Goal: Information Seeking & Learning: Learn about a topic

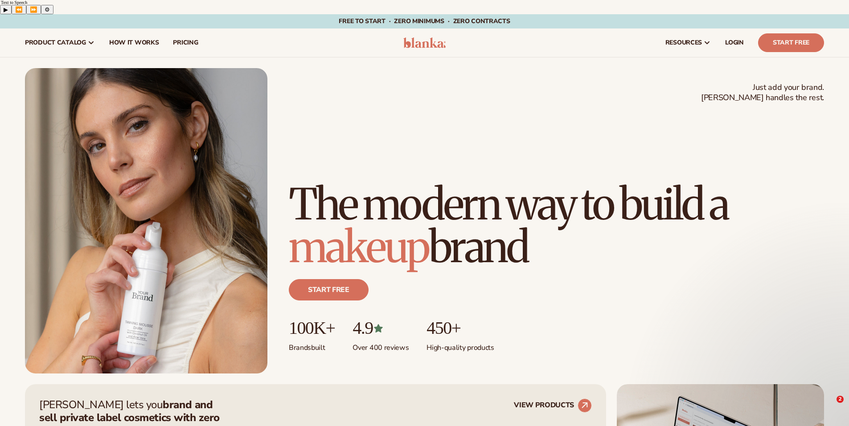
drag, startPoint x: 0, startPoint y: 0, endPoint x: 451, endPoint y: 148, distance: 474.6
click at [452, 183] on h1 "The modern way to build a makeup brand" at bounding box center [556, 226] width 535 height 86
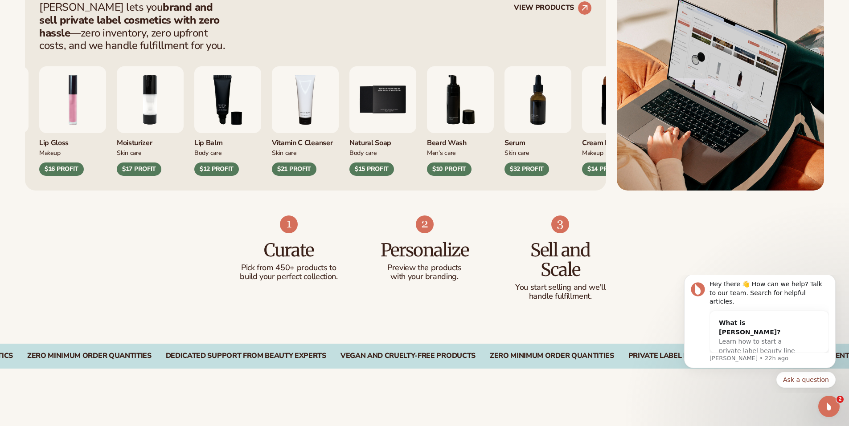
scroll to position [401, 0]
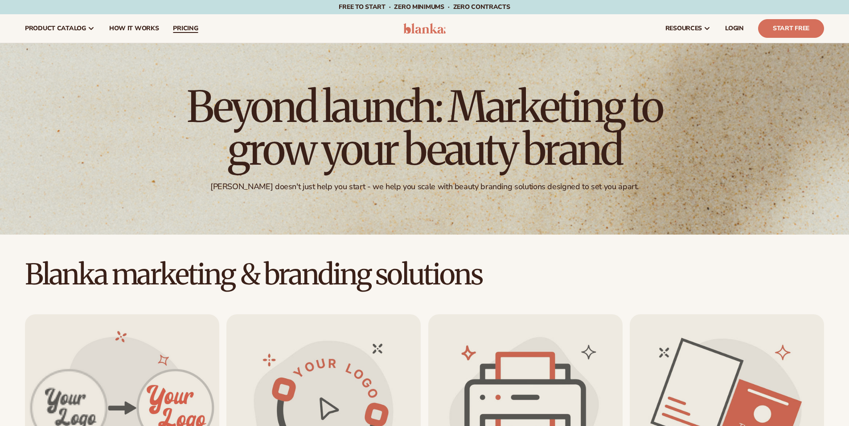
click at [183, 26] on span "pricing" at bounding box center [185, 28] width 25 height 7
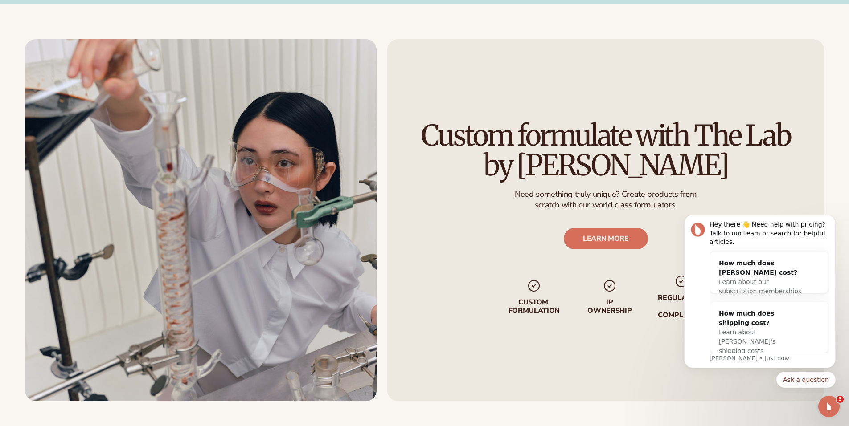
scroll to position [1114, 0]
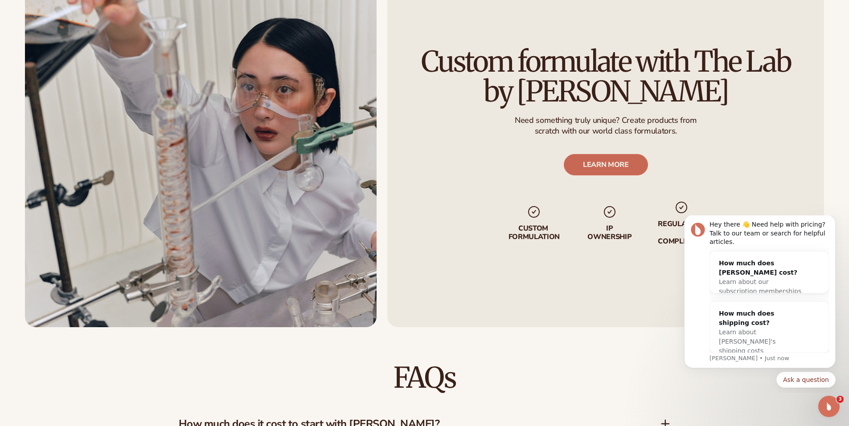
click at [604, 157] on link "LEARN MORE" at bounding box center [605, 164] width 84 height 21
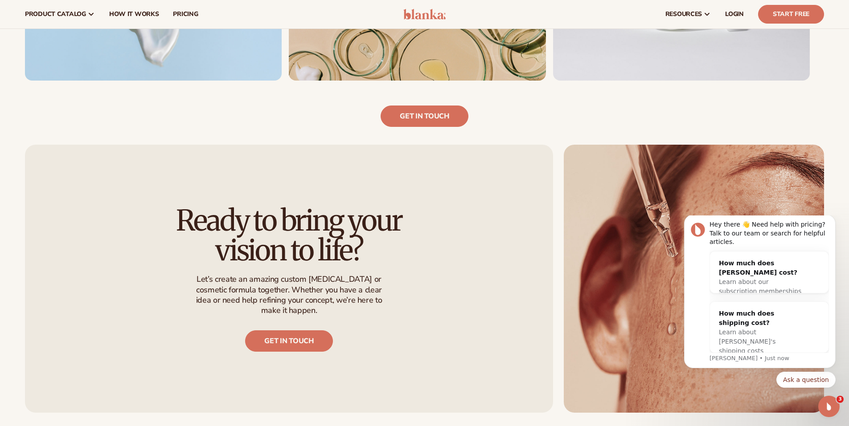
scroll to position [757, 0]
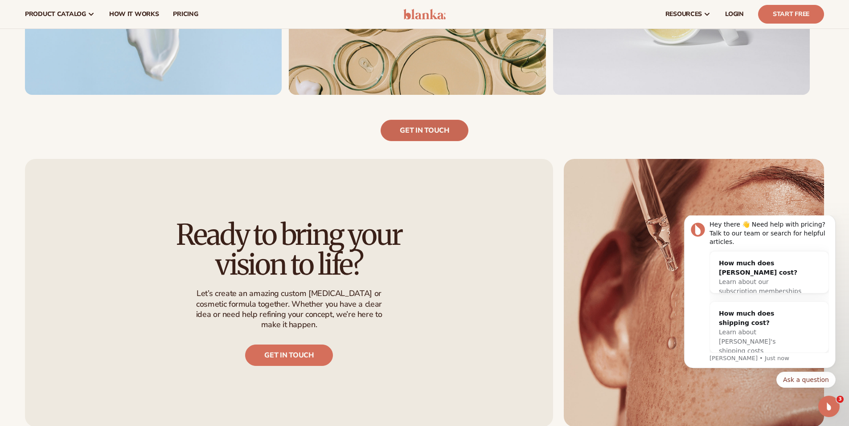
click at [419, 120] on link "Get in touch" at bounding box center [423, 130] width 87 height 21
